Goal: Entertainment & Leisure: Consume media (video, audio)

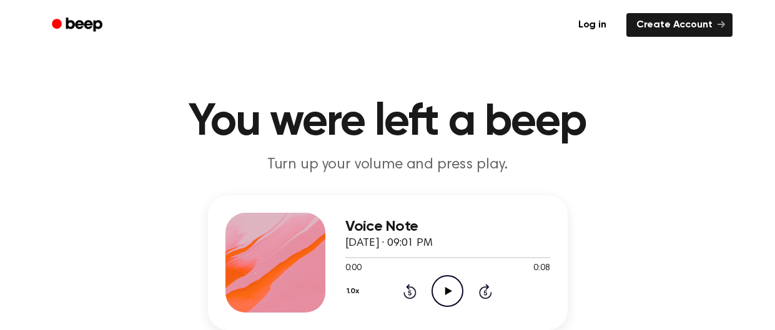
click at [448, 289] on icon "Play Audio" at bounding box center [448, 292] width 32 height 32
click at [440, 308] on div "Voice Note September 10, 2025 · 09:01 PM 0:08 0:08 Your browser does not suppor…" at bounding box center [447, 263] width 205 height 100
click at [445, 289] on icon at bounding box center [448, 291] width 7 height 8
click at [449, 287] on icon "Play Audio" at bounding box center [448, 292] width 32 height 32
click at [412, 289] on icon "Rewind 5 seconds" at bounding box center [410, 292] width 14 height 16
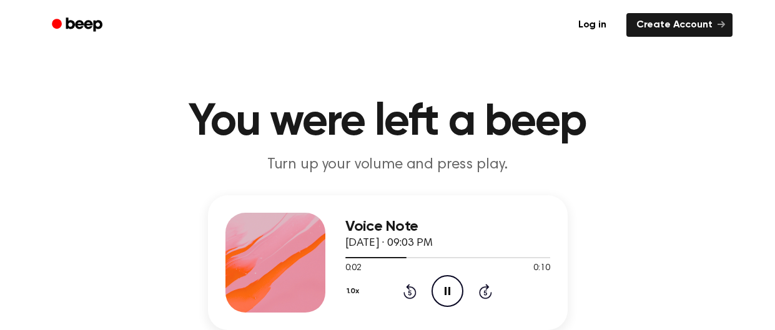
click at [411, 289] on icon "Rewind 5 seconds" at bounding box center [410, 292] width 14 height 16
click at [458, 299] on icon "Play Audio" at bounding box center [448, 292] width 32 height 32
click at [457, 304] on circle at bounding box center [447, 291] width 31 height 31
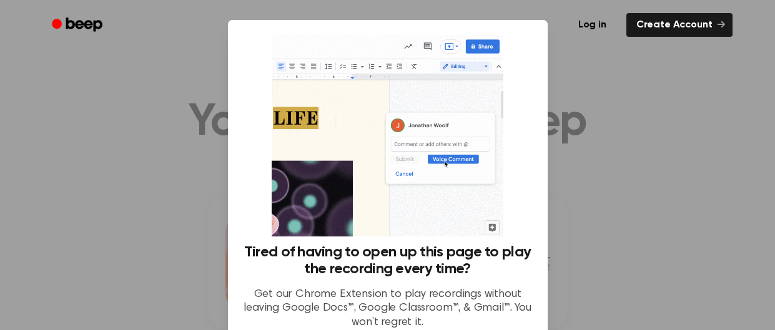
click at [554, 163] on div at bounding box center [387, 165] width 775 height 330
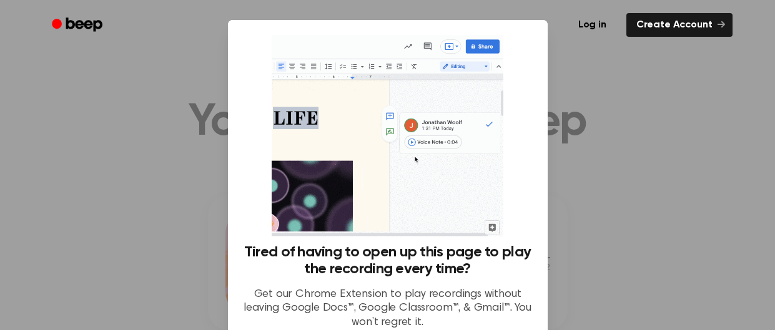
click at [530, 42] on div "Log in Create Account" at bounding box center [388, 25] width 690 height 50
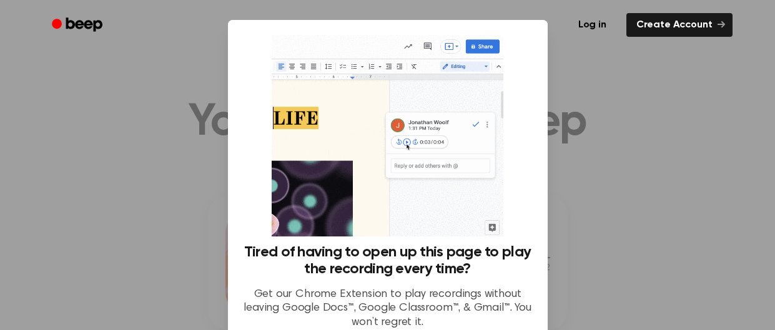
drag, startPoint x: 516, startPoint y: 61, endPoint x: 542, endPoint y: 156, distance: 97.9
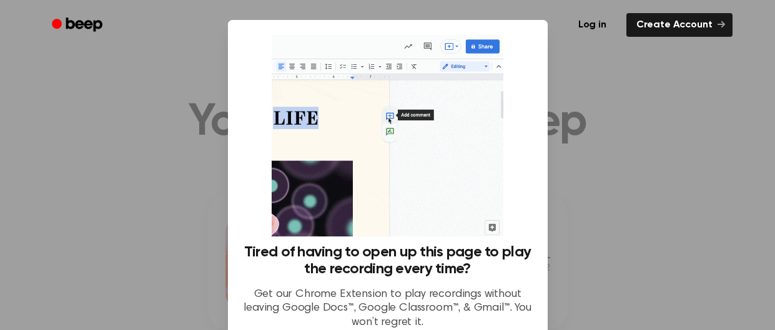
click at [517, 79] on div "Tired of having to open up this page to play the recording every time? Get our …" at bounding box center [388, 187] width 290 height 305
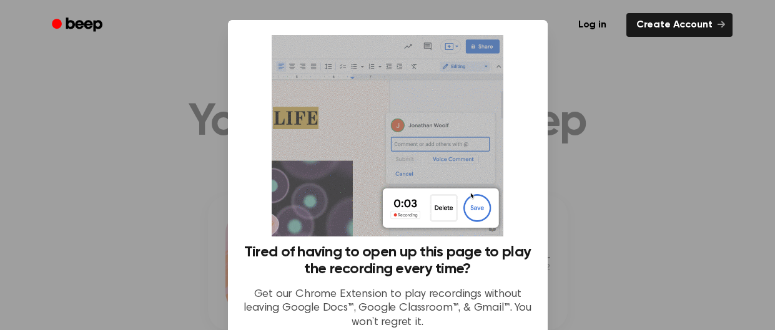
click at [657, 154] on div at bounding box center [387, 165] width 775 height 330
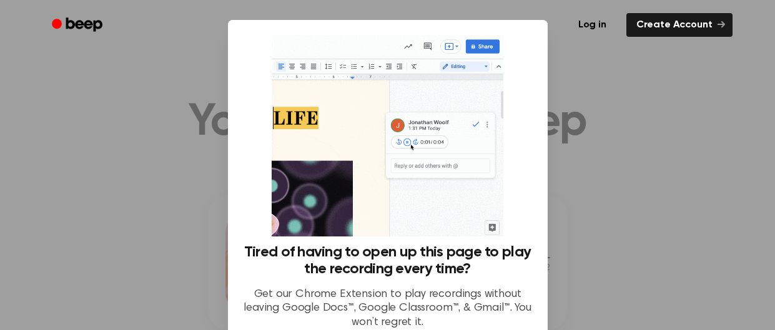
click at [52, 159] on div at bounding box center [387, 165] width 775 height 330
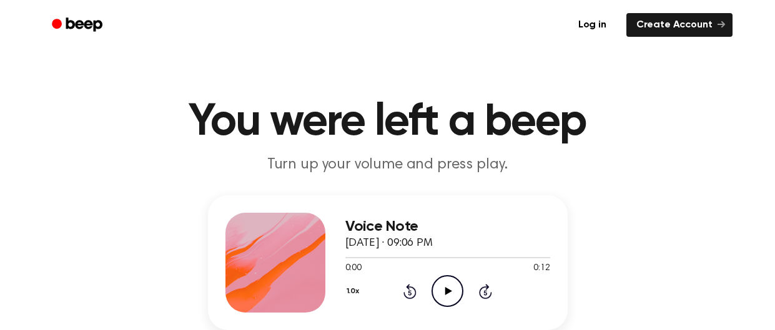
click at [449, 295] on icon "Play Audio" at bounding box center [448, 292] width 32 height 32
